Goal: Task Accomplishment & Management: Use online tool/utility

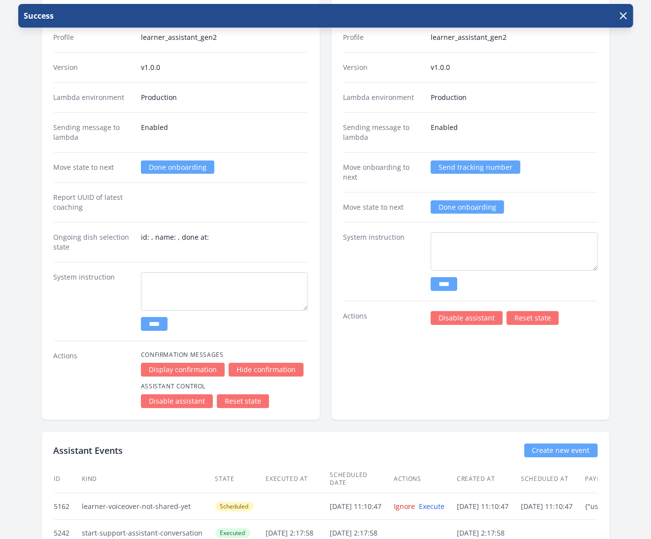
scroll to position [1657, 0]
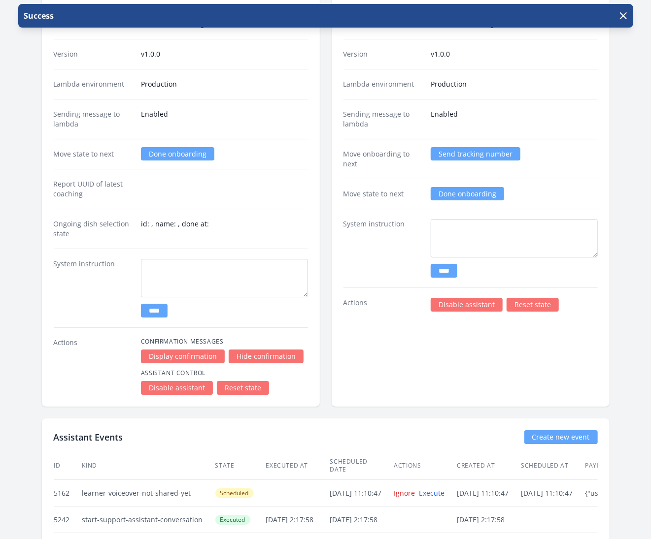
click at [522, 298] on link "Reset state" at bounding box center [532, 305] width 52 height 14
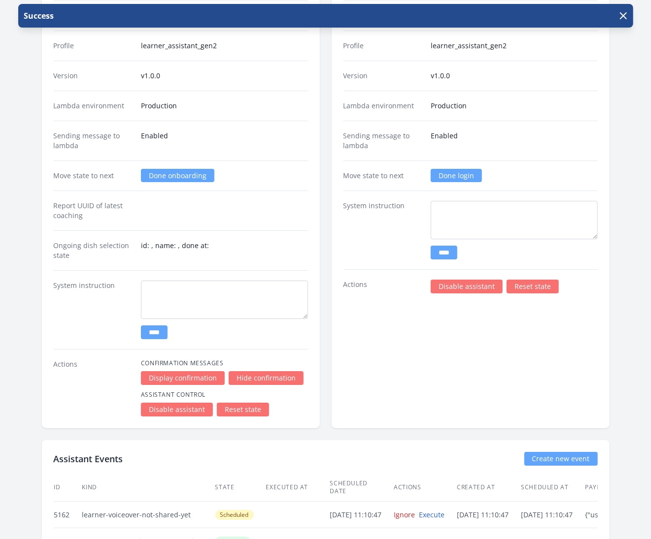
scroll to position [1649, 0]
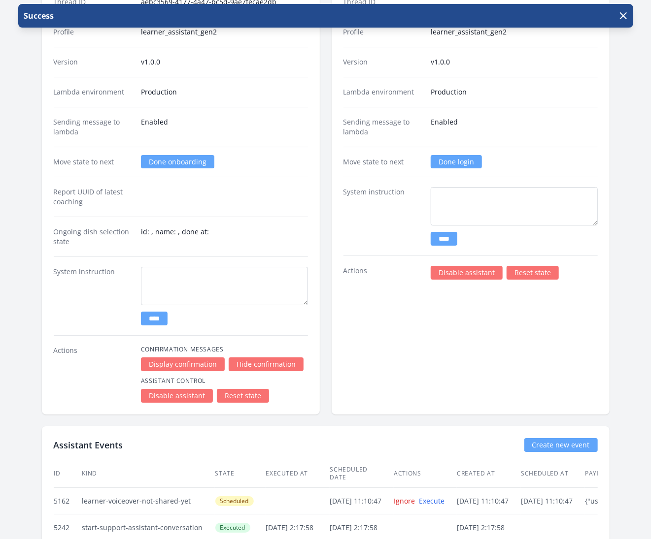
click at [248, 389] on link "Reset state" at bounding box center [243, 396] width 52 height 14
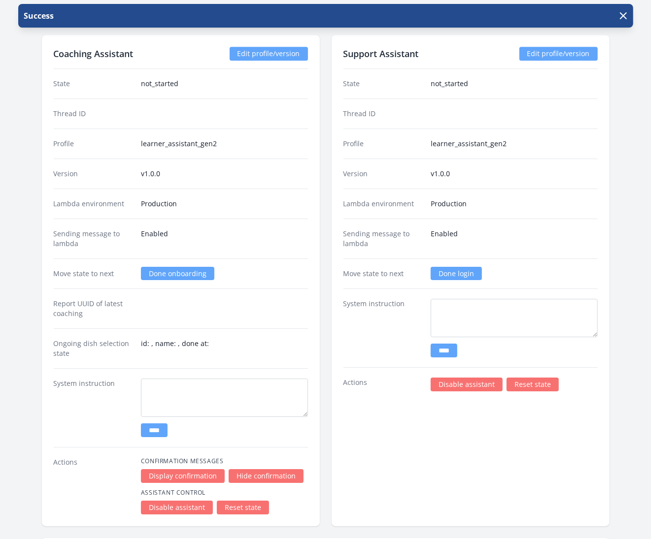
scroll to position [1539, 0]
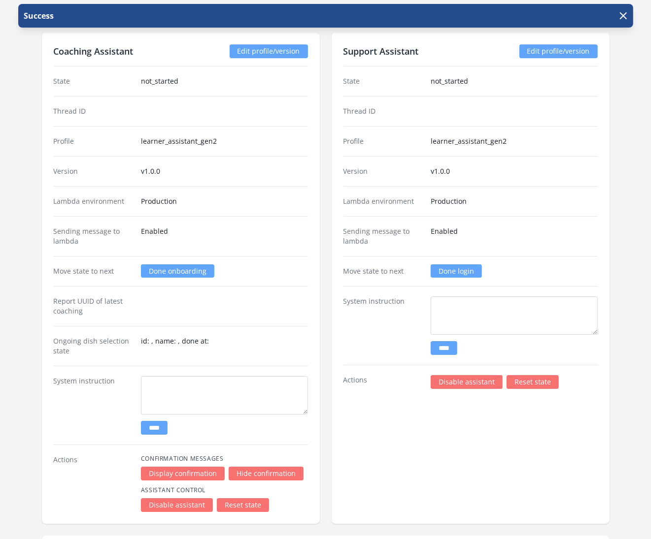
click at [448, 264] on link "Done login" at bounding box center [455, 270] width 51 height 13
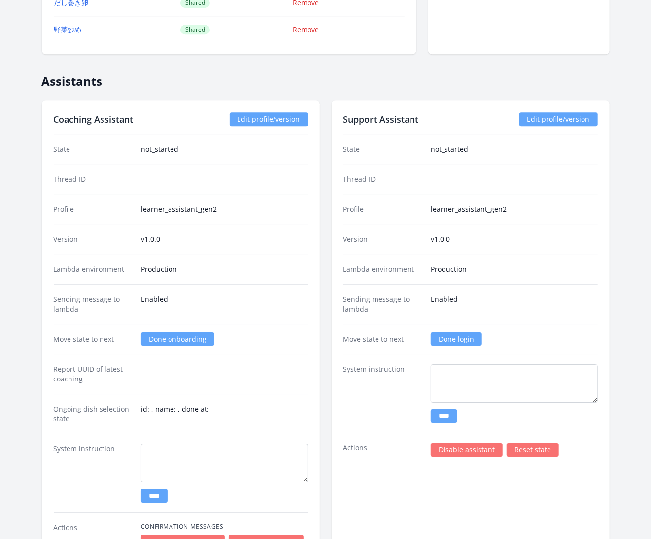
scroll to position [1663, 0]
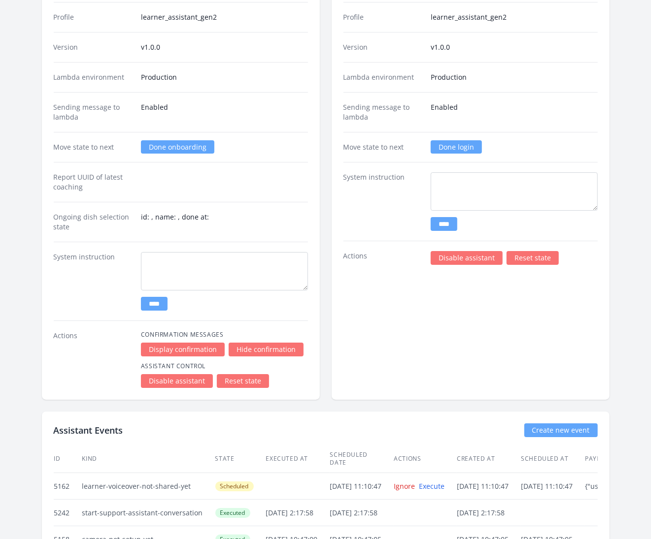
click at [456, 140] on link "Done login" at bounding box center [455, 146] width 51 height 13
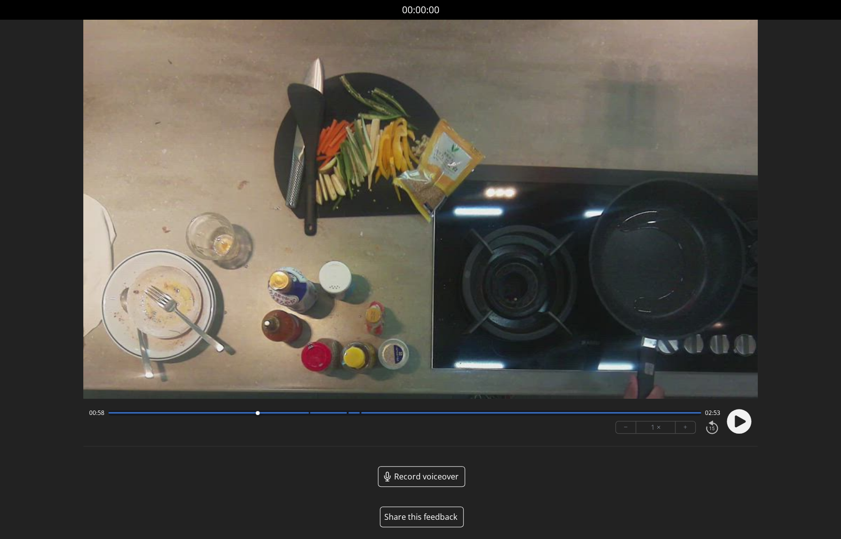
drag, startPoint x: 109, startPoint y: 413, endPoint x: 257, endPoint y: 416, distance: 147.8
click at [257, 416] on div at bounding box center [257, 413] width 13 height 13
drag, startPoint x: 257, startPoint y: 416, endPoint x: 98, endPoint y: 412, distance: 158.1
click at [98, 412] on div "00:01 03:50" at bounding box center [404, 413] width 631 height 8
click at [738, 415] on circle at bounding box center [738, 421] width 25 height 25
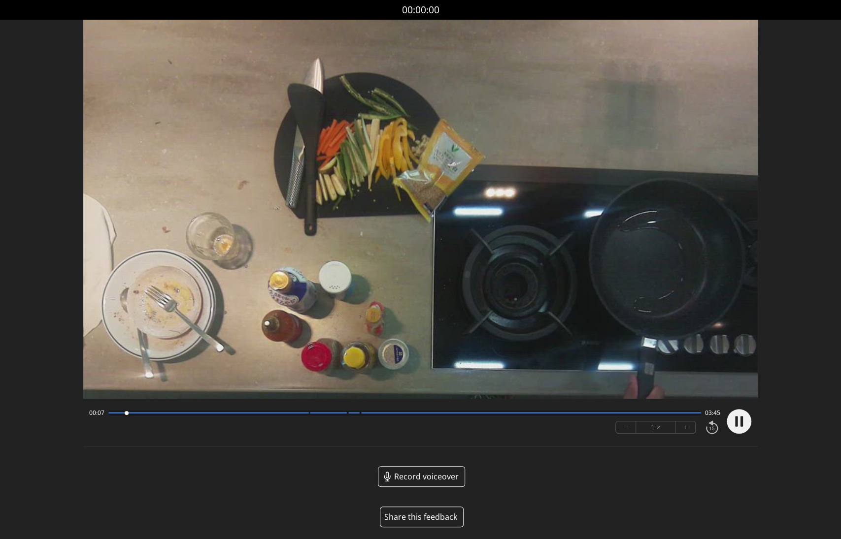
click at [680, 429] on button "+" at bounding box center [685, 428] width 20 height 12
click at [737, 417] on circle at bounding box center [738, 421] width 25 height 25
click at [728, 420] on circle at bounding box center [738, 421] width 25 height 25
click at [742, 420] on icon at bounding box center [741, 421] width 2 height 10
click at [742, 420] on icon at bounding box center [739, 422] width 11 height 12
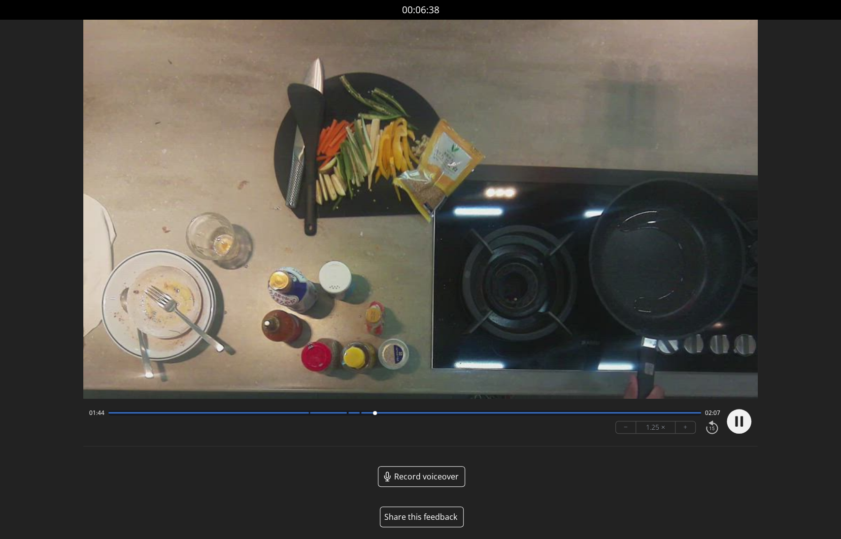
click at [742, 420] on icon at bounding box center [741, 421] width 2 height 10
click at [341, 414] on div at bounding box center [404, 413] width 592 height 5
click at [741, 424] on icon at bounding box center [739, 422] width 11 height 12
click at [741, 424] on icon at bounding box center [741, 421] width 2 height 10
drag, startPoint x: 377, startPoint y: 415, endPoint x: 291, endPoint y: 413, distance: 85.7
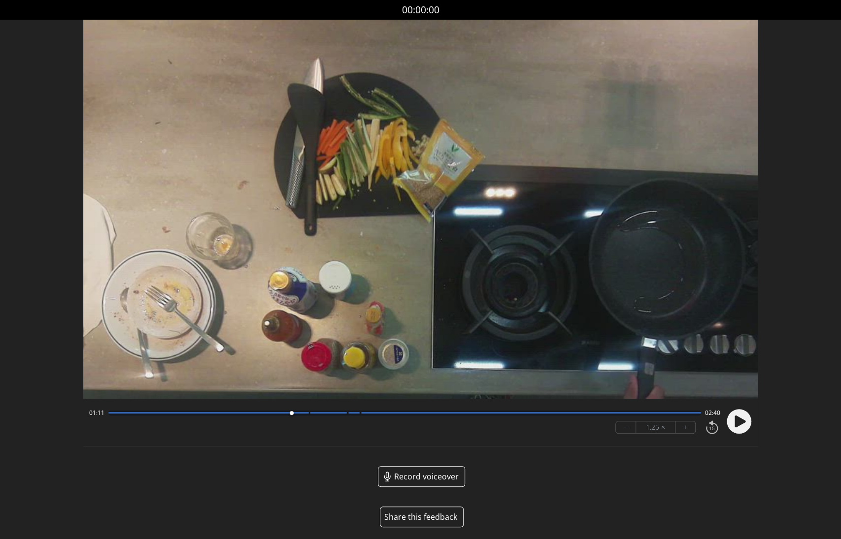
click at [291, 413] on div at bounding box center [291, 413] width 13 height 13
drag, startPoint x: 292, startPoint y: 413, endPoint x: 321, endPoint y: 414, distance: 29.1
click at [321, 414] on div at bounding box center [321, 413] width 4 height 4
drag, startPoint x: 320, startPoint y: 413, endPoint x: 292, endPoint y: 413, distance: 28.1
click at [292, 413] on div at bounding box center [293, 413] width 4 height 4
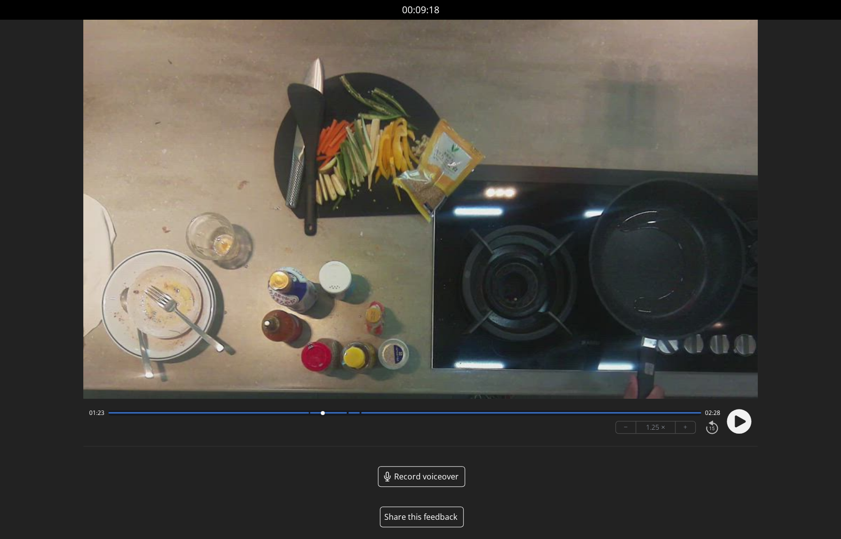
drag, startPoint x: 292, startPoint y: 413, endPoint x: 322, endPoint y: 411, distance: 30.1
click at [322, 411] on div at bounding box center [323, 413] width 4 height 4
drag, startPoint x: 323, startPoint y: 414, endPoint x: 302, endPoint y: 411, distance: 20.4
click at [302, 411] on div at bounding box center [303, 413] width 4 height 4
drag, startPoint x: 302, startPoint y: 411, endPoint x: 317, endPoint y: 411, distance: 14.8
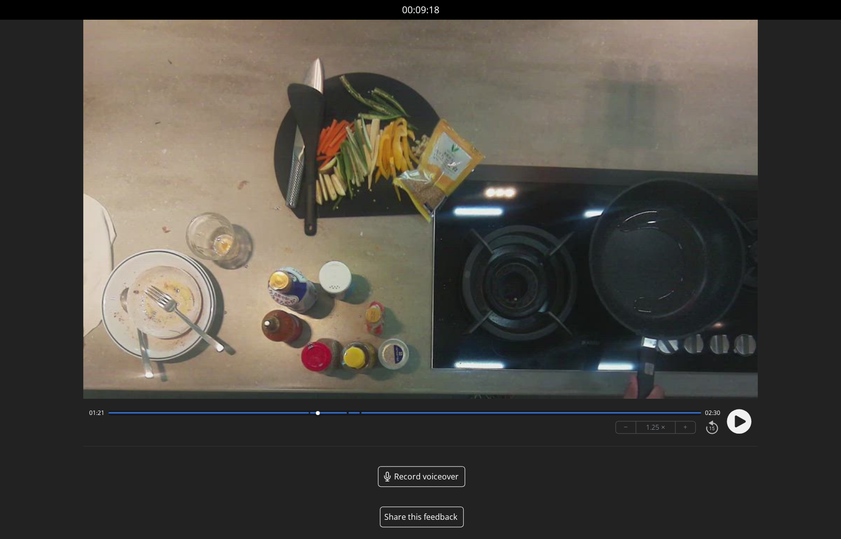
click at [317, 411] on div at bounding box center [318, 413] width 4 height 4
click at [305, 413] on div at bounding box center [208, 412] width 200 height 1
drag, startPoint x: 304, startPoint y: 414, endPoint x: 292, endPoint y: 414, distance: 12.8
click at [292, 414] on div at bounding box center [292, 413] width 4 height 4
click at [734, 425] on icon at bounding box center [739, 422] width 11 height 12
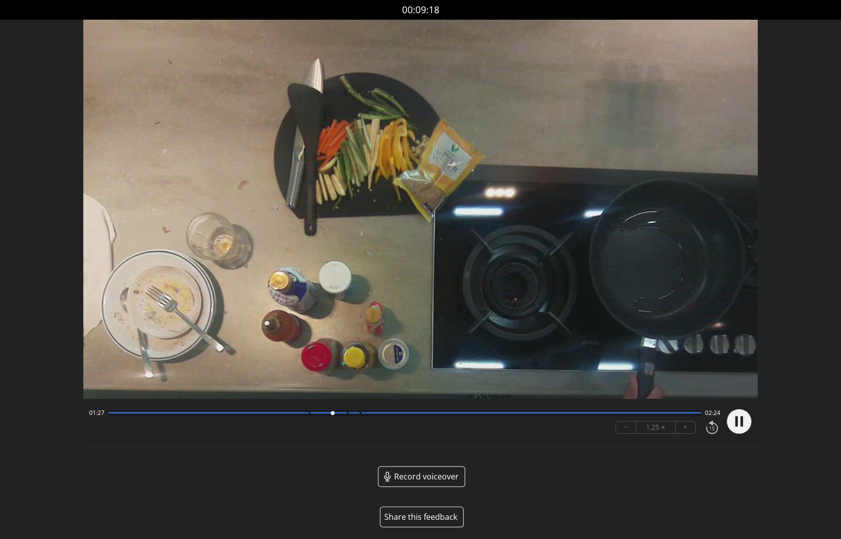
click at [734, 425] on circle at bounding box center [738, 421] width 25 height 25
click at [334, 413] on div at bounding box center [333, 413] width 4 height 4
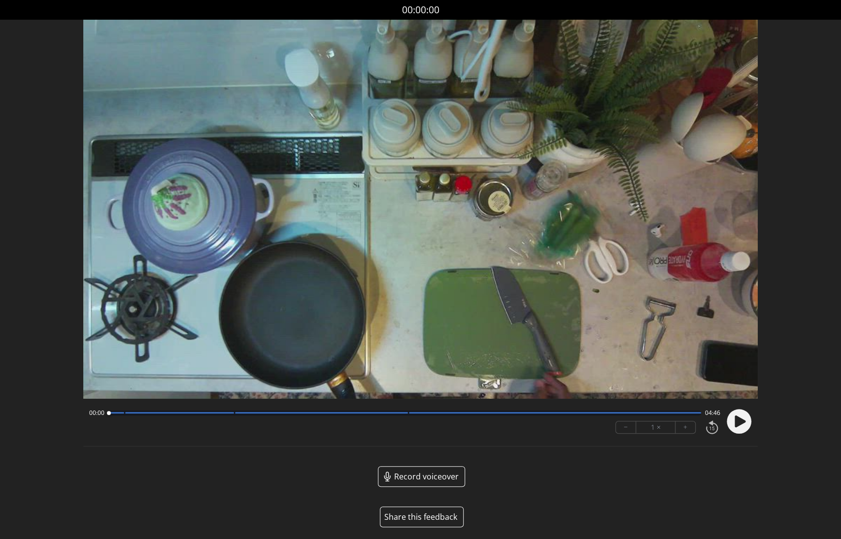
click at [105, 414] on div at bounding box center [108, 413] width 13 height 13
click at [738, 417] on icon at bounding box center [739, 422] width 11 height 12
click at [684, 429] on button "+" at bounding box center [685, 428] width 20 height 12
click at [738, 420] on circle at bounding box center [738, 421] width 25 height 25
drag, startPoint x: 267, startPoint y: 413, endPoint x: 251, endPoint y: 413, distance: 16.3
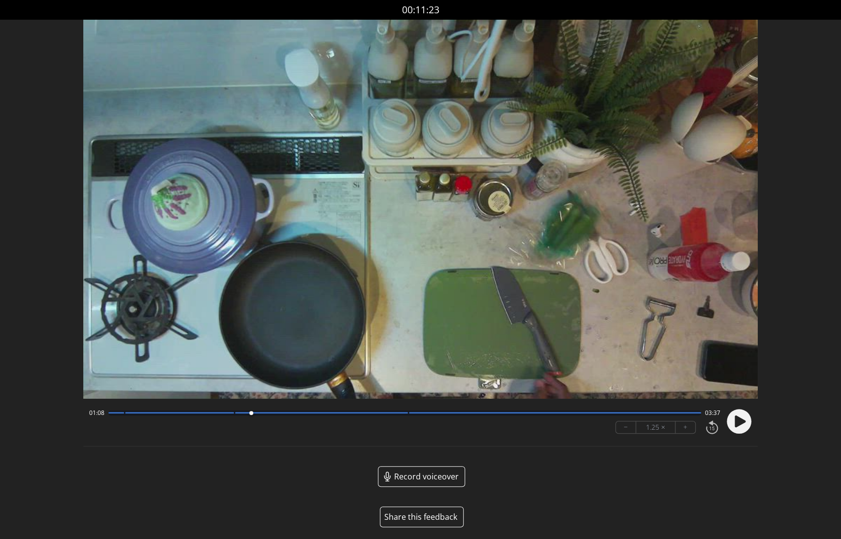
click at [251, 413] on div at bounding box center [251, 413] width 4 height 4
click at [280, 415] on div at bounding box center [404, 413] width 592 height 5
click at [294, 415] on div at bounding box center [404, 413] width 592 height 5
click at [748, 417] on circle at bounding box center [738, 421] width 25 height 25
click at [739, 420] on circle at bounding box center [738, 421] width 25 height 25
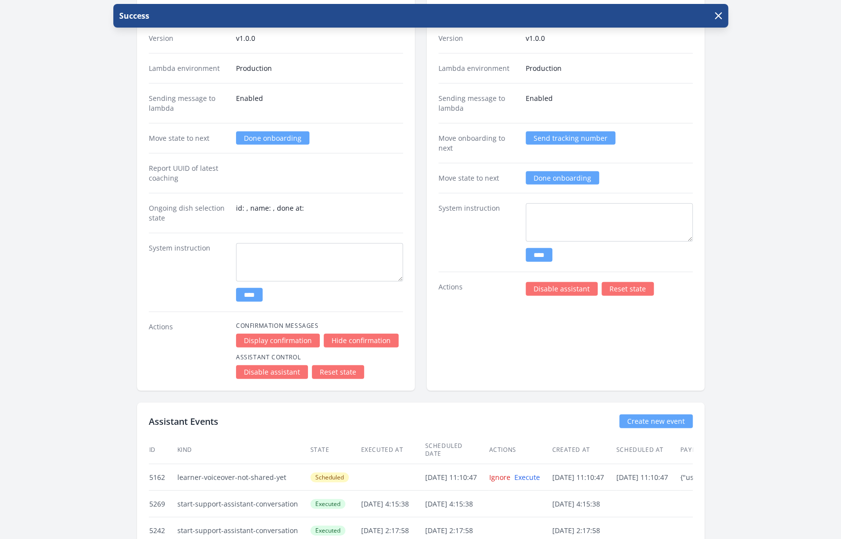
scroll to position [1671, 0]
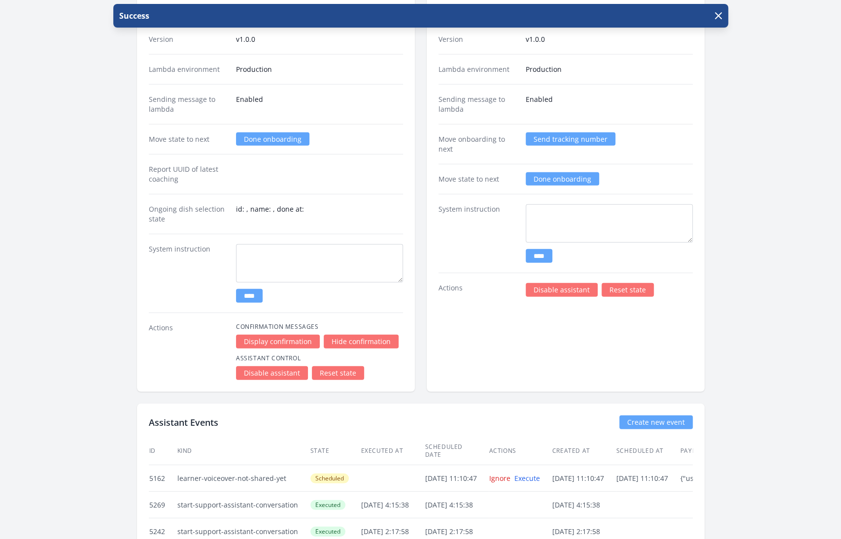
click at [567, 172] on link "Done onboarding" at bounding box center [561, 178] width 73 height 13
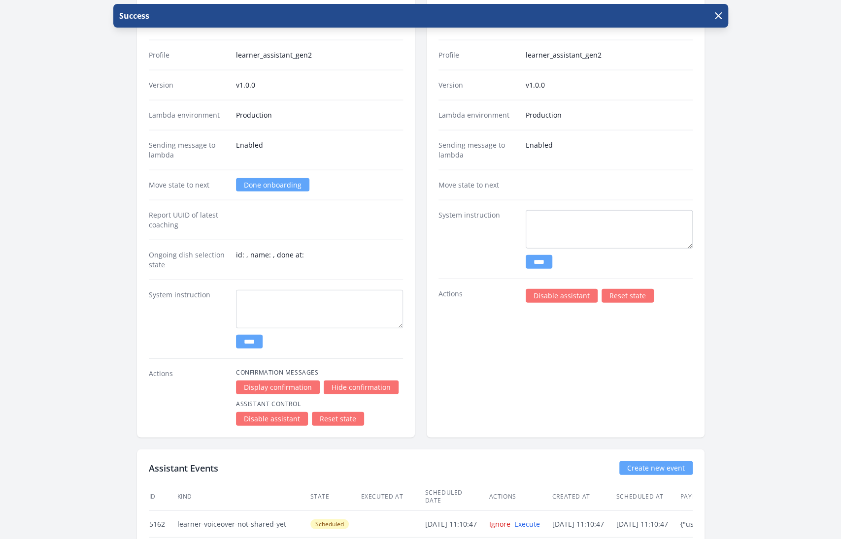
scroll to position [1628, 0]
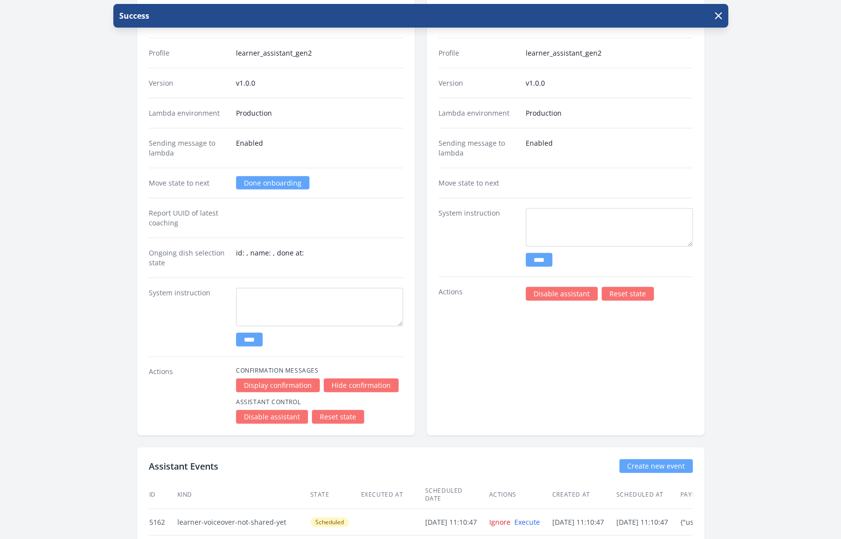
click at [279, 177] on link "Done onboarding" at bounding box center [272, 182] width 73 height 13
